Goal: Transaction & Acquisition: Purchase product/service

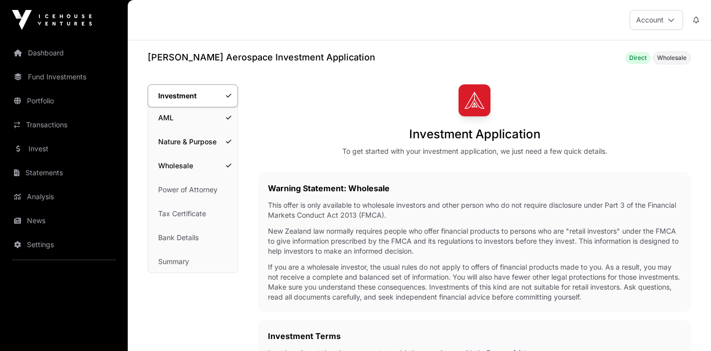
click at [341, 150] on div "Investment Application To get started with your investment application, we just…" at bounding box center [474, 120] width 433 height 72
click at [620, 149] on div "Investment Application To get started with your investment application, we just…" at bounding box center [474, 120] width 433 height 72
click at [669, 57] on span "Wholesale" at bounding box center [671, 58] width 29 height 8
click at [639, 59] on span "Direct" at bounding box center [637, 58] width 17 height 8
click at [608, 134] on div "Investment Application To get started with your investment application, we just…" at bounding box center [474, 120] width 433 height 72
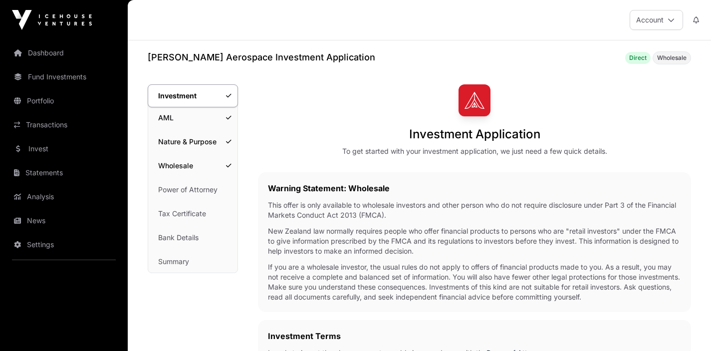
click at [608, 134] on div "Investment Application To get started with your investment application, we just…" at bounding box center [474, 120] width 433 height 72
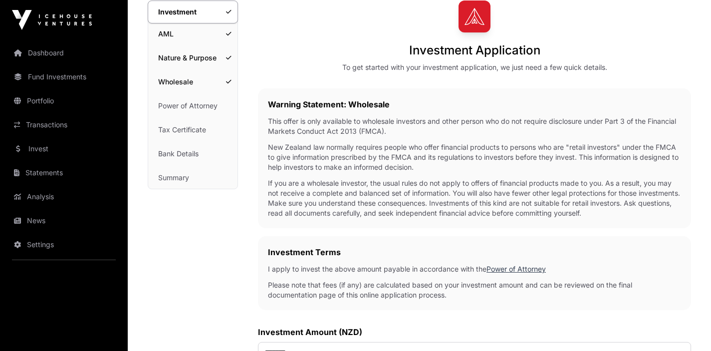
scroll to position [84, 0]
click at [218, 86] on link "Wholesale" at bounding box center [192, 81] width 89 height 22
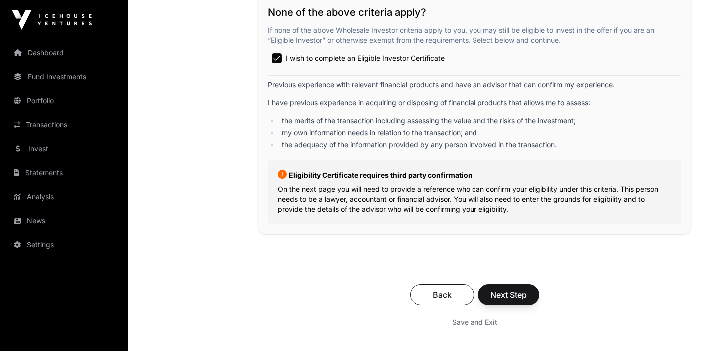
scroll to position [1851, 0]
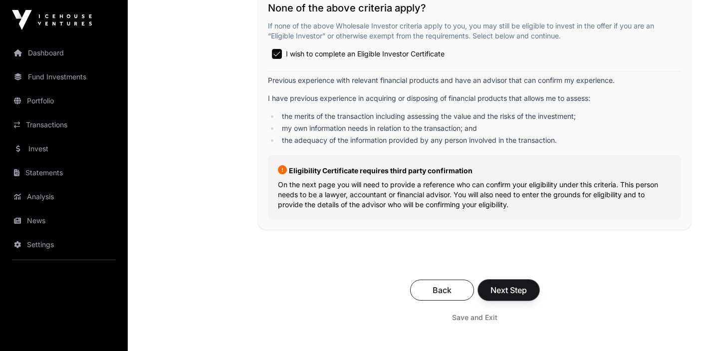
click at [511, 295] on span "Next Step" at bounding box center [509, 290] width 36 height 12
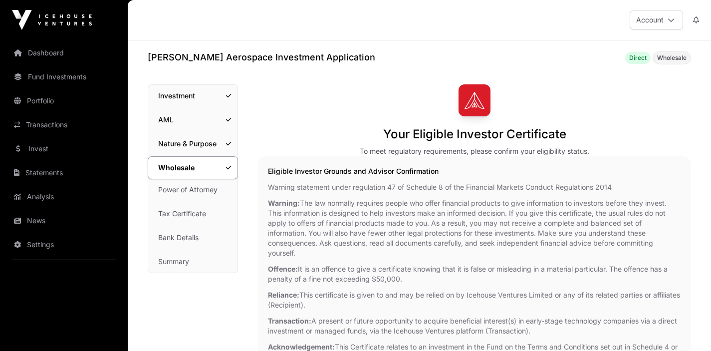
click at [225, 63] on h1 "[PERSON_NAME] Aerospace Investment Application" at bounding box center [262, 57] width 228 height 14
click at [55, 52] on link "Dashboard" at bounding box center [64, 53] width 112 height 22
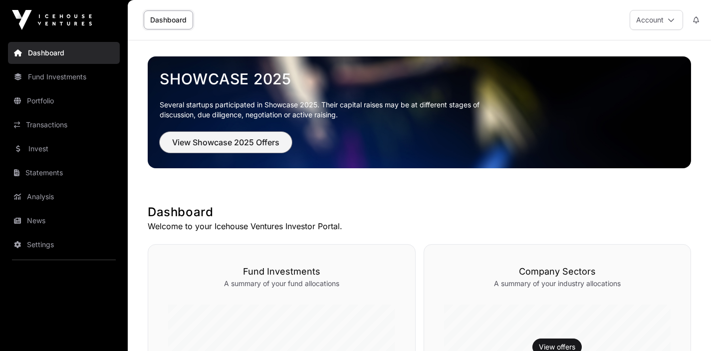
click at [250, 146] on span "View Showcase 2025 Offers" at bounding box center [225, 142] width 107 height 12
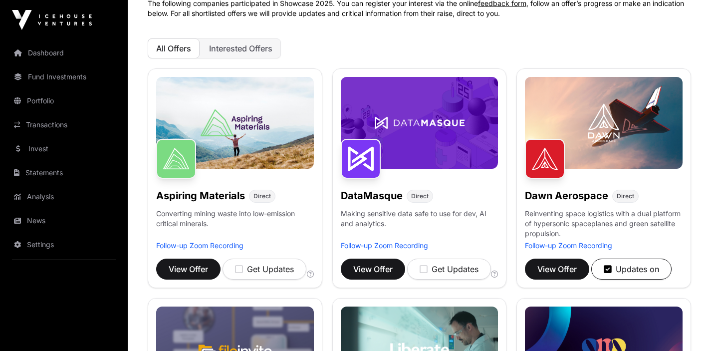
scroll to position [88, 0]
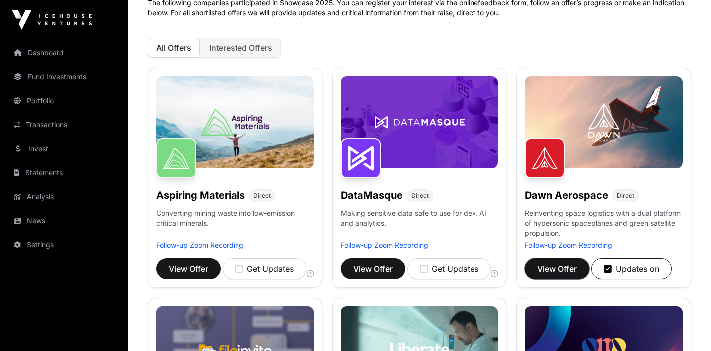
click at [566, 270] on span "View Offer" at bounding box center [557, 269] width 39 height 12
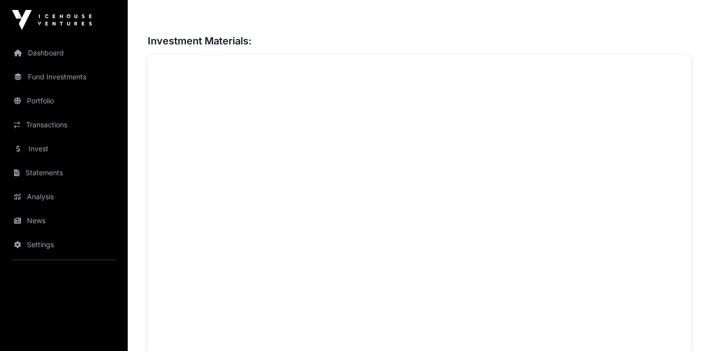
scroll to position [745, 0]
